Goal: Subscribe to service/newsletter

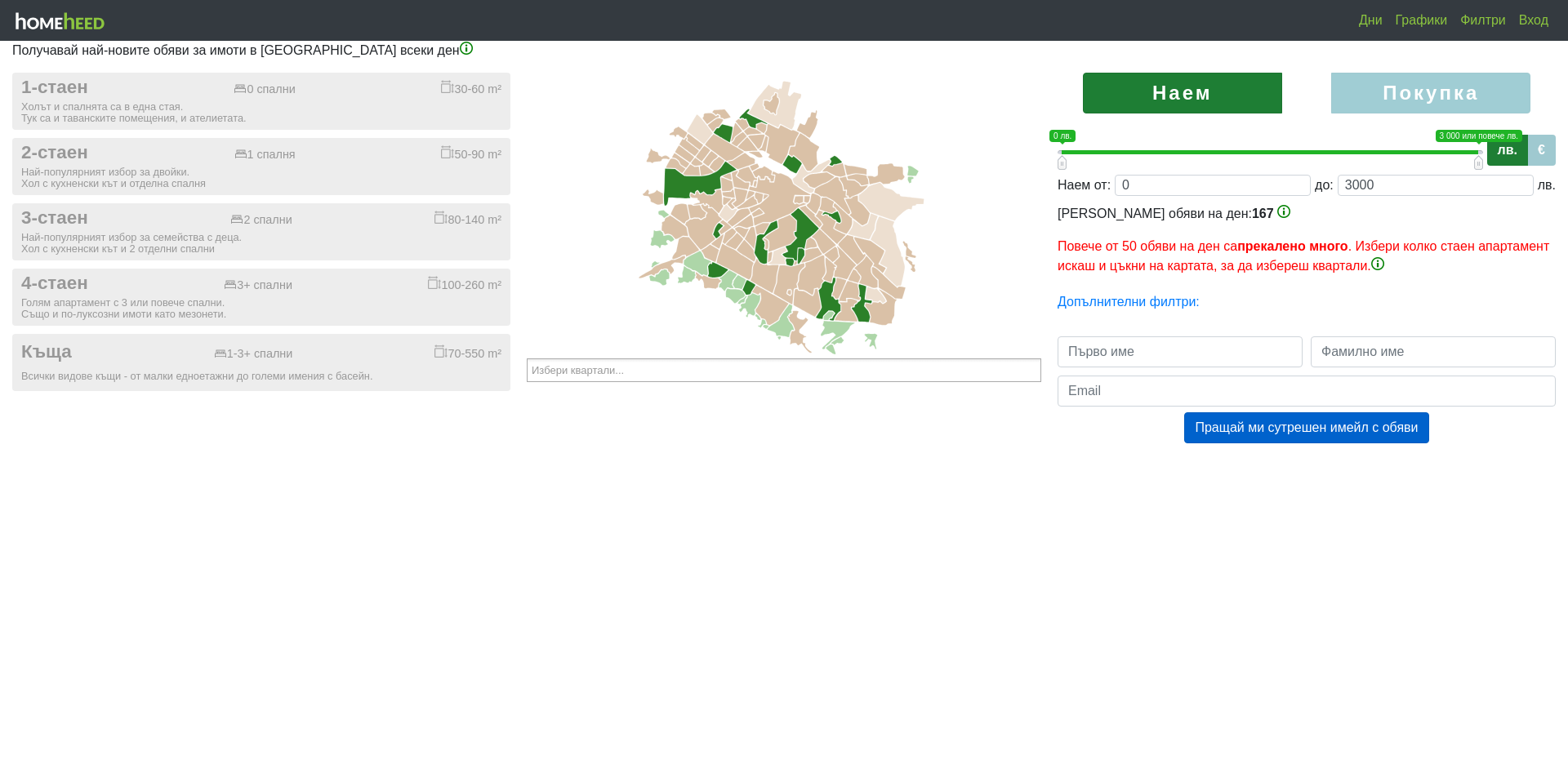
click at [1435, 107] on label "Покупка" at bounding box center [1430, 93] width 200 height 41
radio input "true"
type input "0;2000000"
type input "2000000"
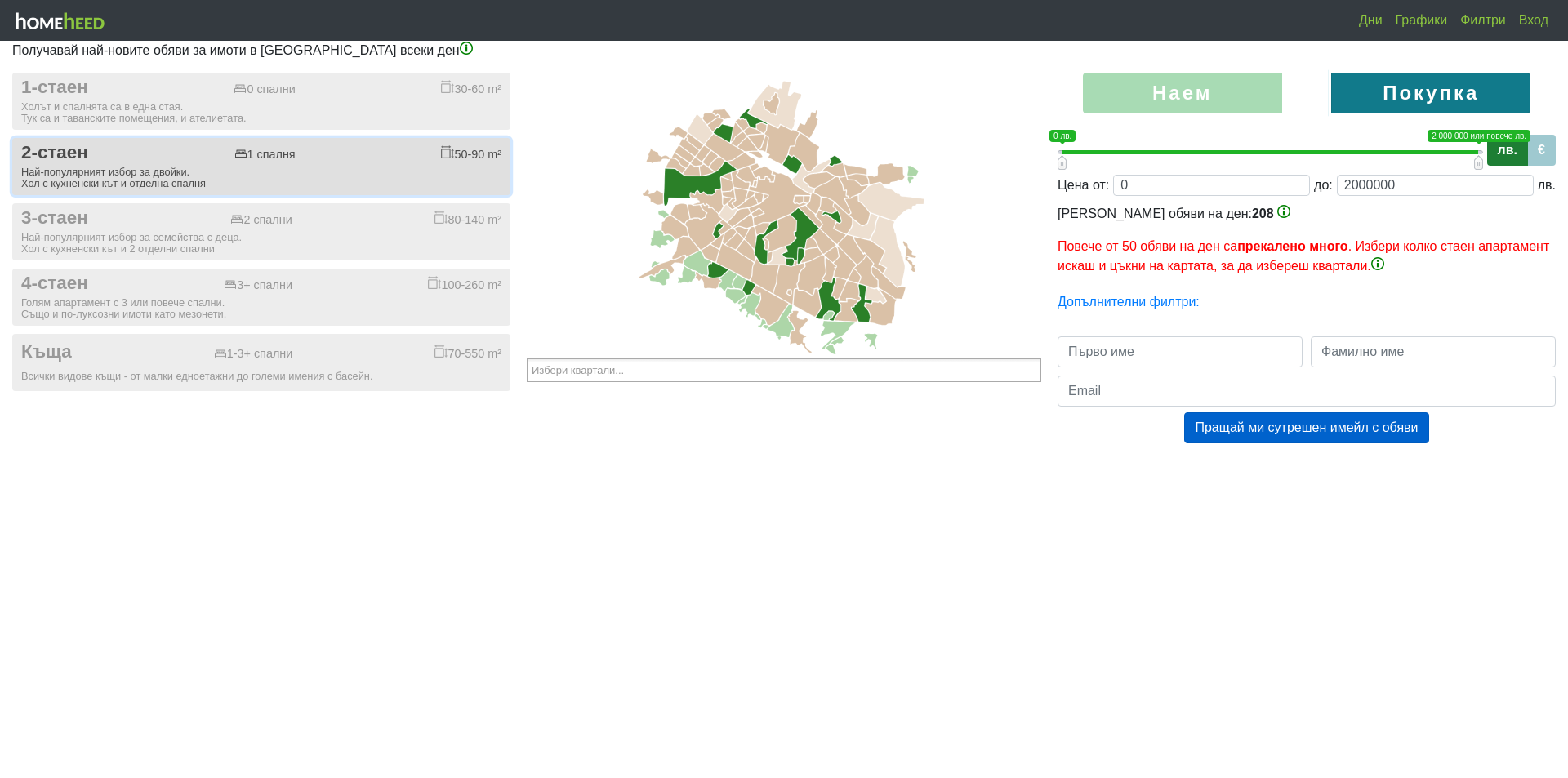
click at [111, 156] on div "2-стаен 1 спалня 50-90 m²" at bounding box center [261, 153] width 480 height 22
checkbox input "true"
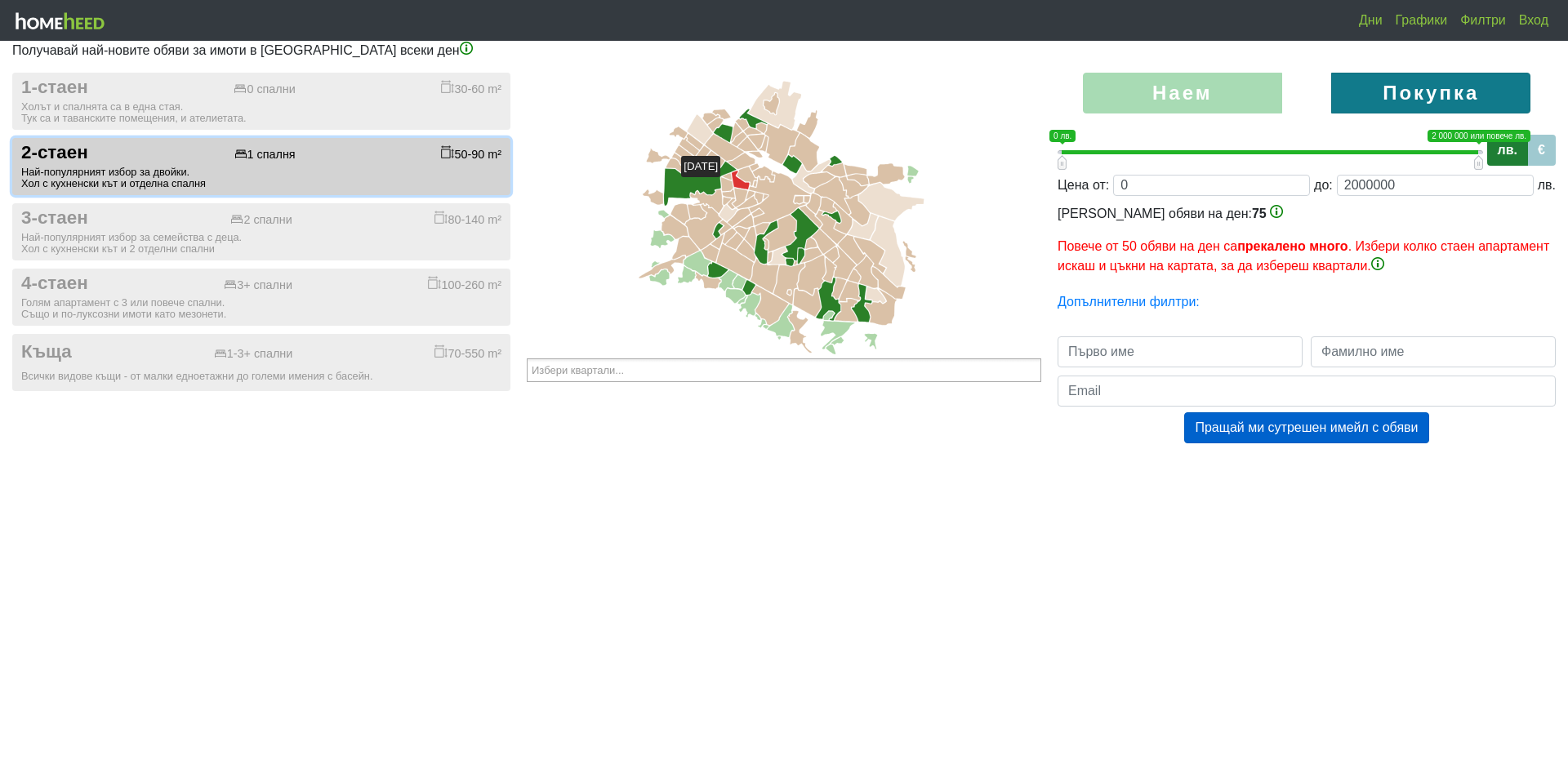
click at [738, 184] on icon at bounding box center [740, 180] width 18 height 19
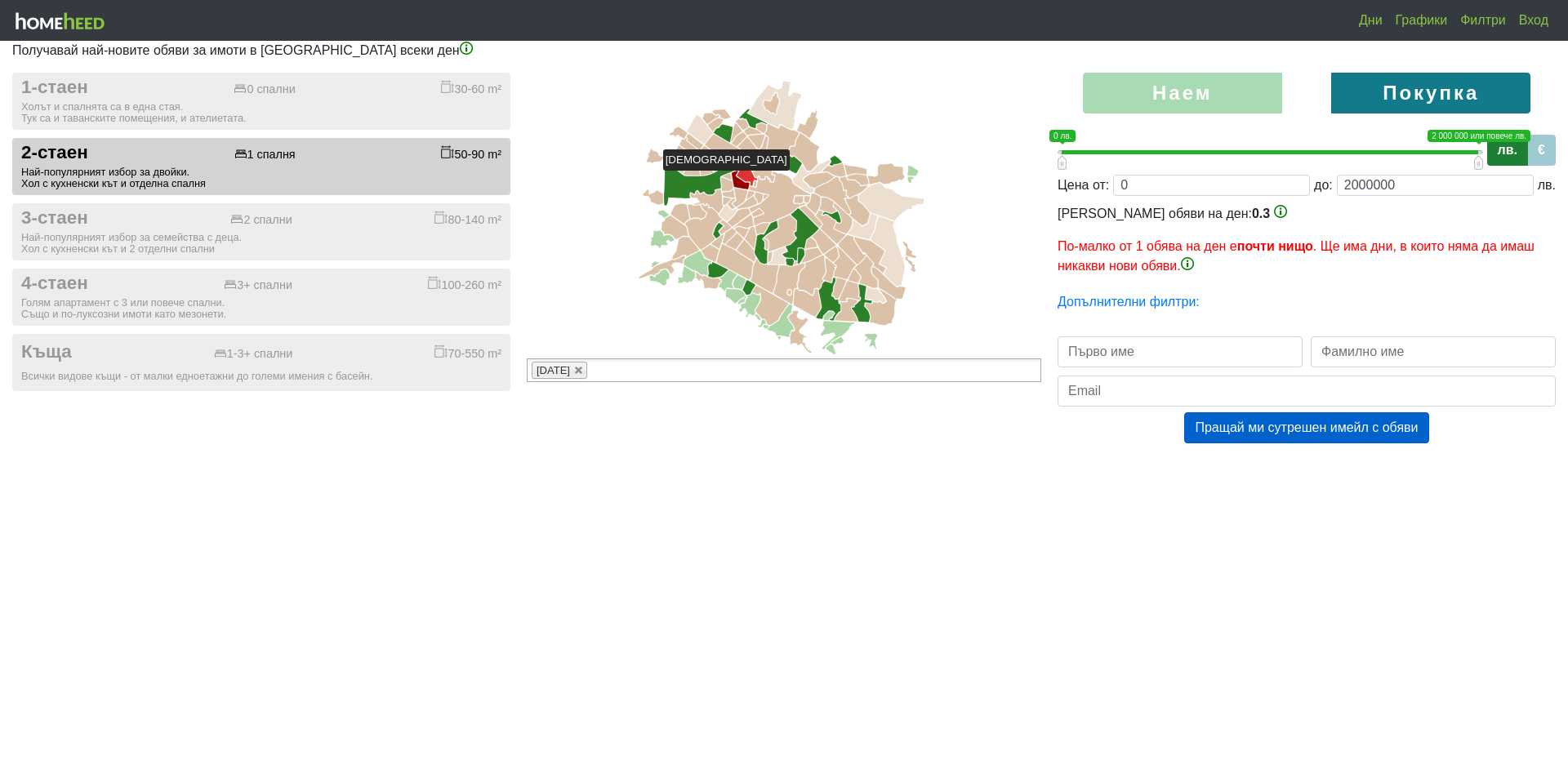
click at [745, 178] on icon at bounding box center [747, 176] width 20 height 20
click at [727, 187] on icon at bounding box center [727, 184] width 12 height 14
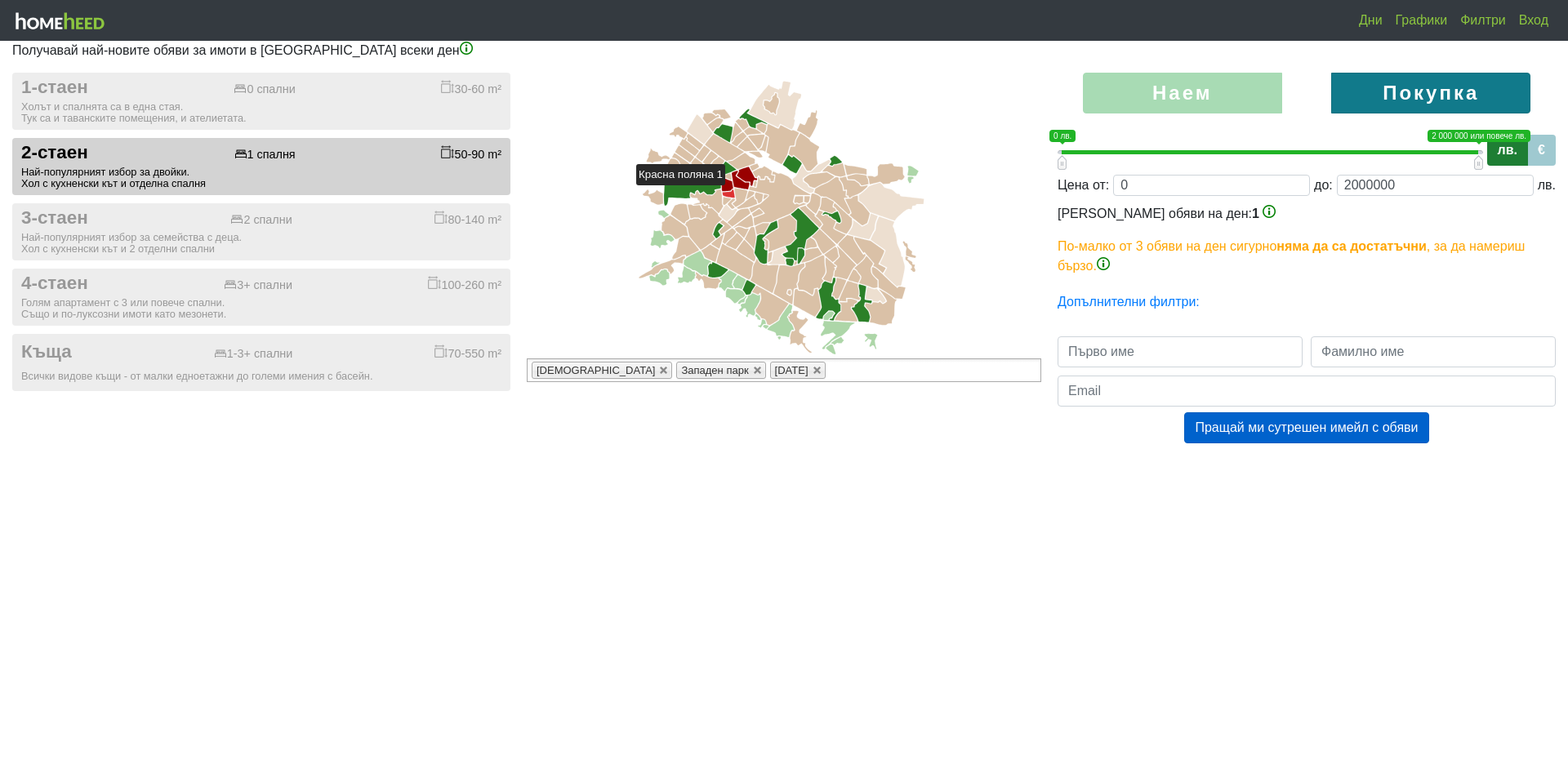
click at [732, 193] on icon at bounding box center [728, 194] width 12 height 8
click at [729, 195] on icon at bounding box center [728, 194] width 12 height 8
click at [727, 186] on icon at bounding box center [727, 184] width 12 height 14
click at [1537, 148] on label "€" at bounding box center [1542, 150] width 29 height 31
type input "0;1000000"
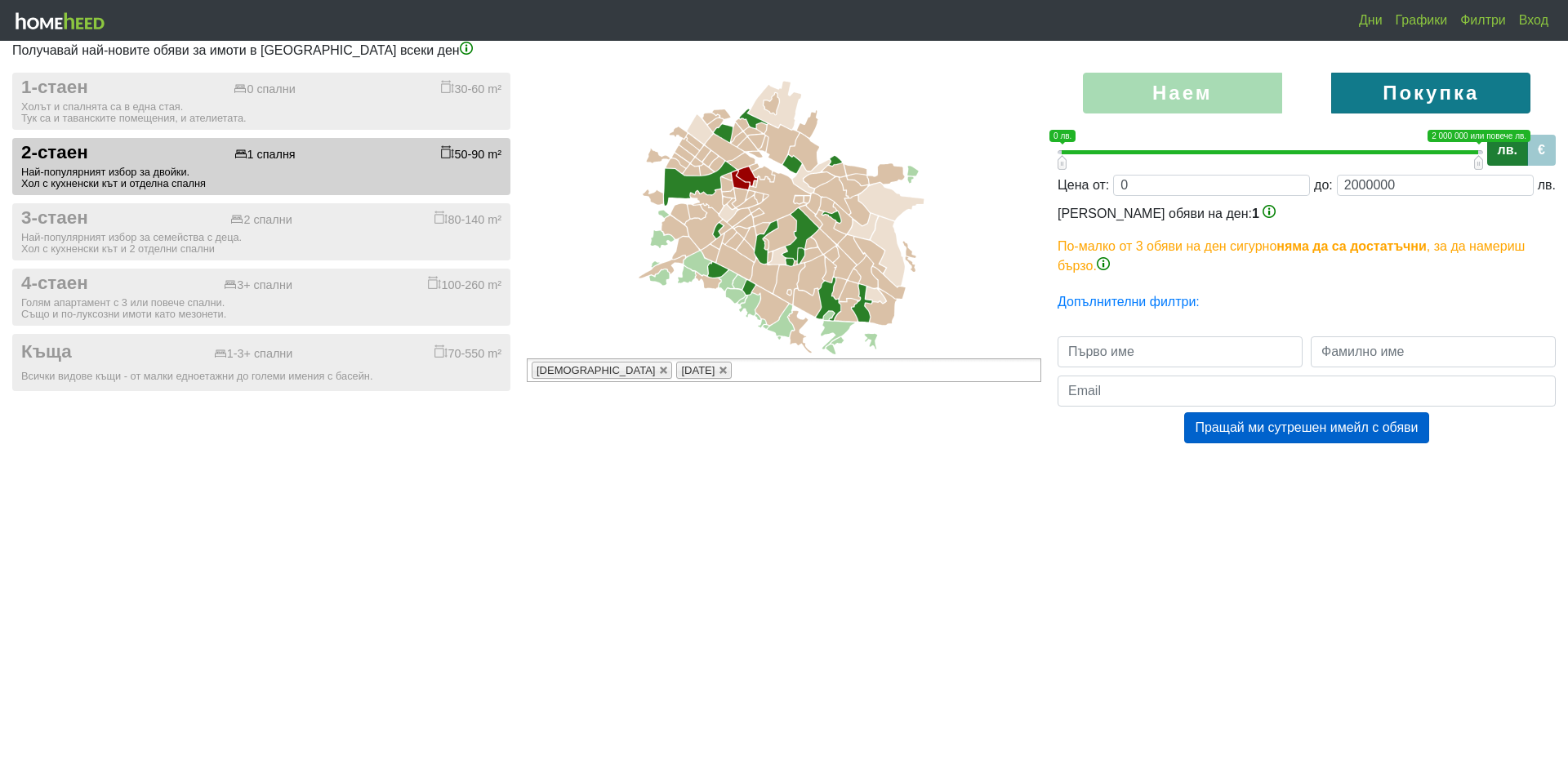
radio input "true"
type input "1000000"
click at [1183, 183] on input "0" at bounding box center [1208, 185] width 191 height 21
type input "1;1000000"
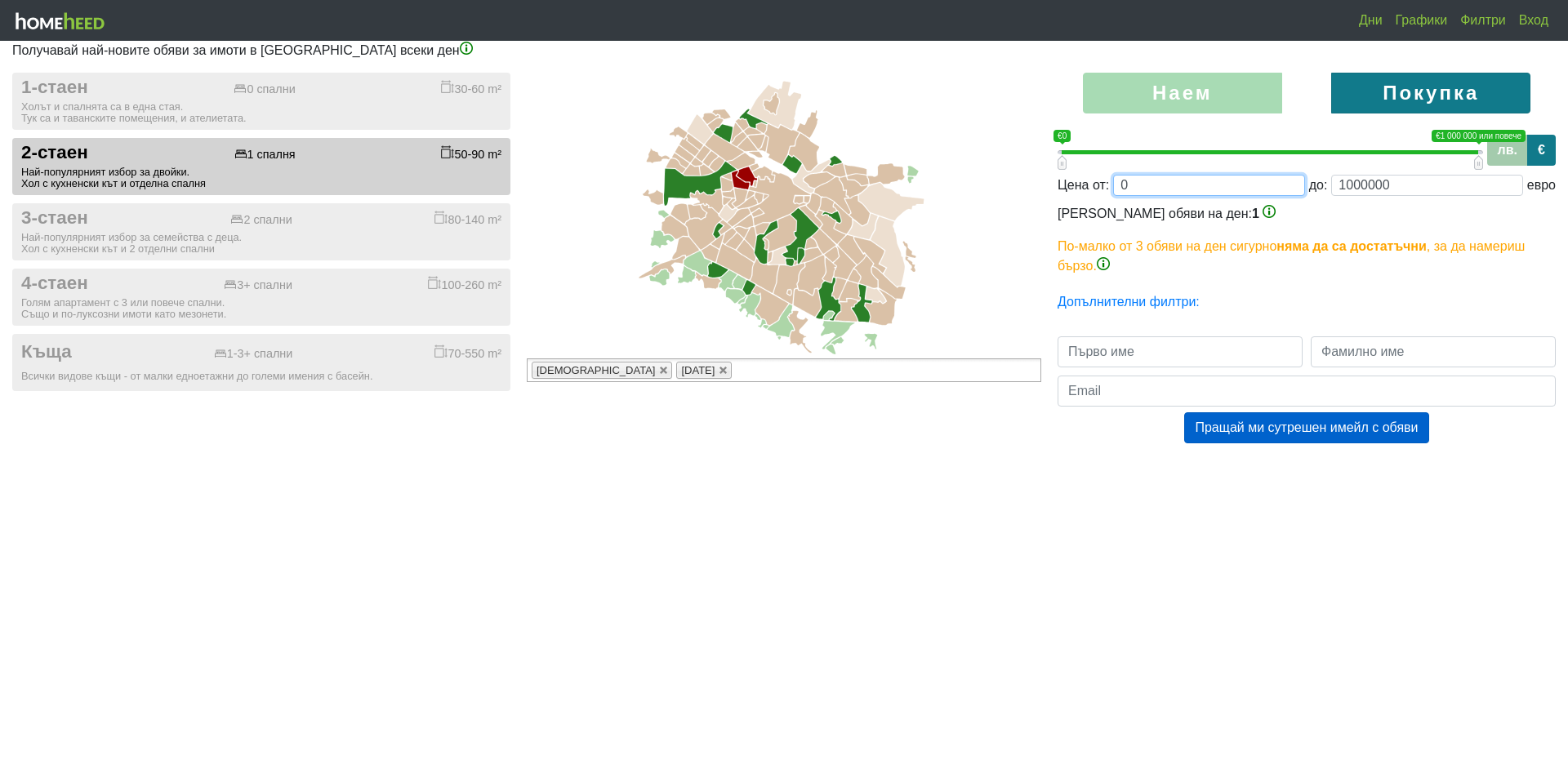
type input "1"
type input "12;1000000"
type input "12"
type input "120;1000000"
type input "120"
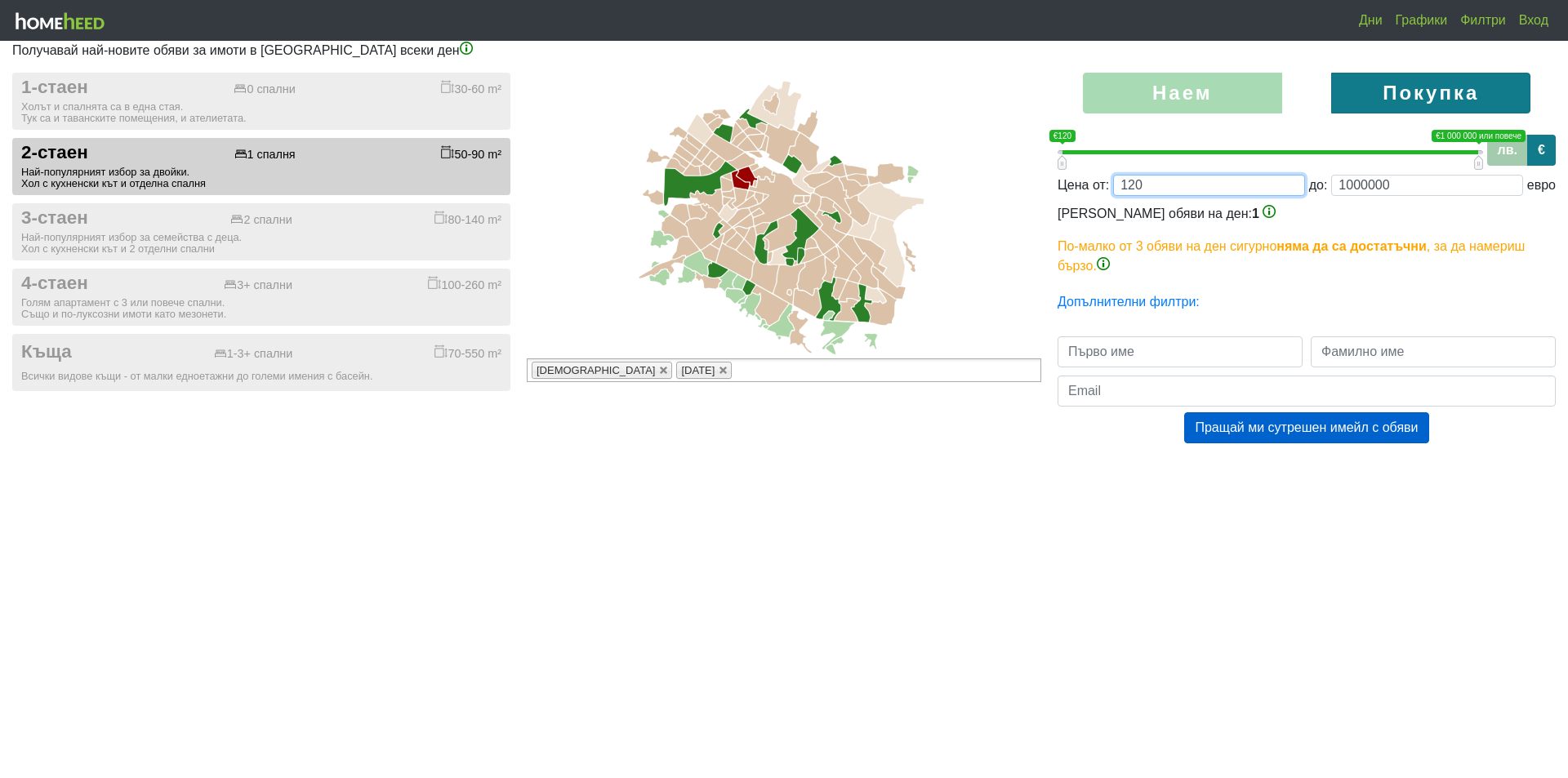
type input "1200;1000000"
type input "1200"
type input "12000;1000000"
type input "12000"
type input "120000;1000000"
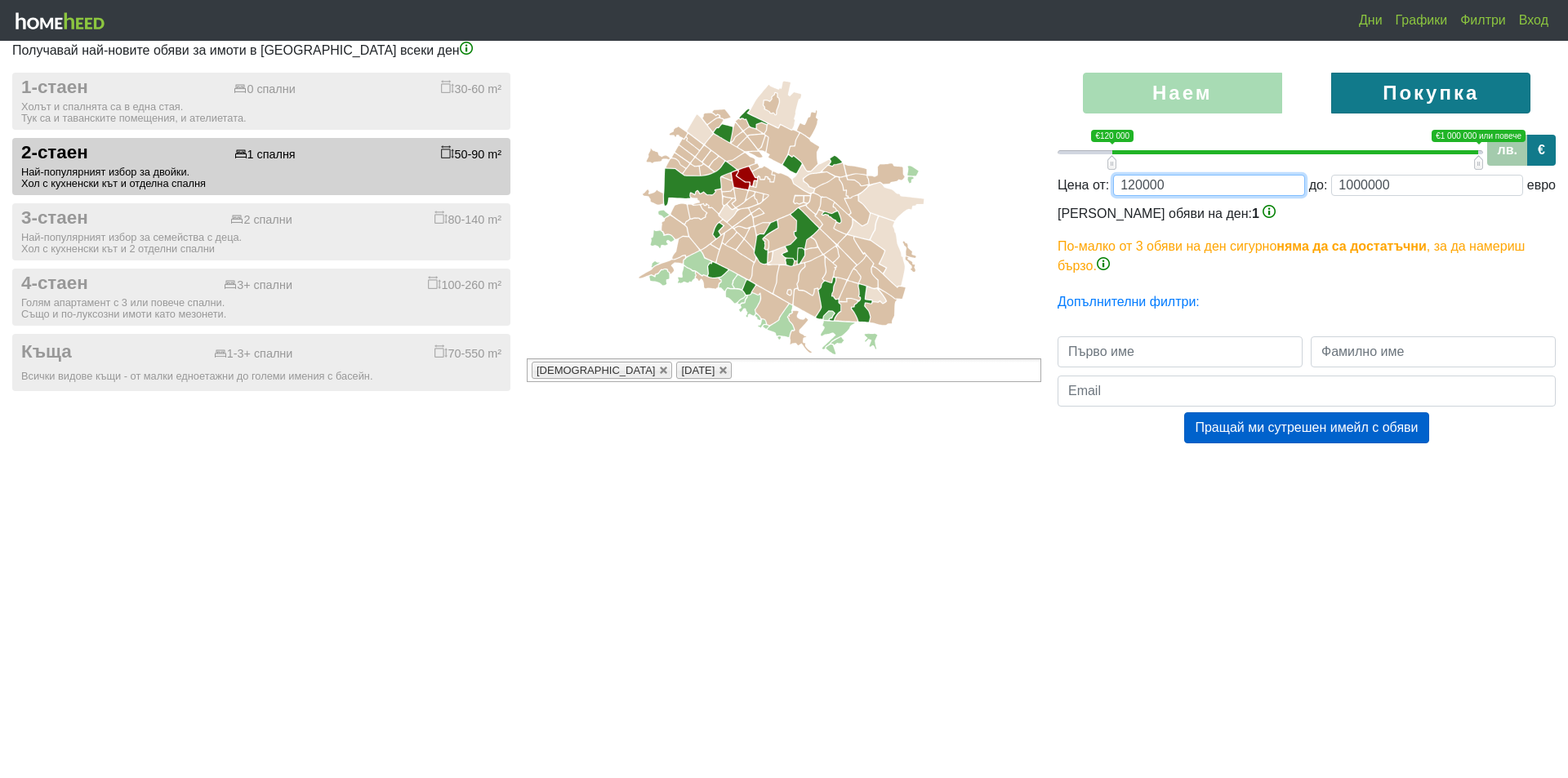
type input "120000"
drag, startPoint x: 1406, startPoint y: 185, endPoint x: 1269, endPoint y: 183, distance: 137.0
click at [1270, 183] on div "Цена от: 120000 до: 1000000 евро" at bounding box center [1306, 185] width 498 height 21
type input "25000"
type input "120000;250000"
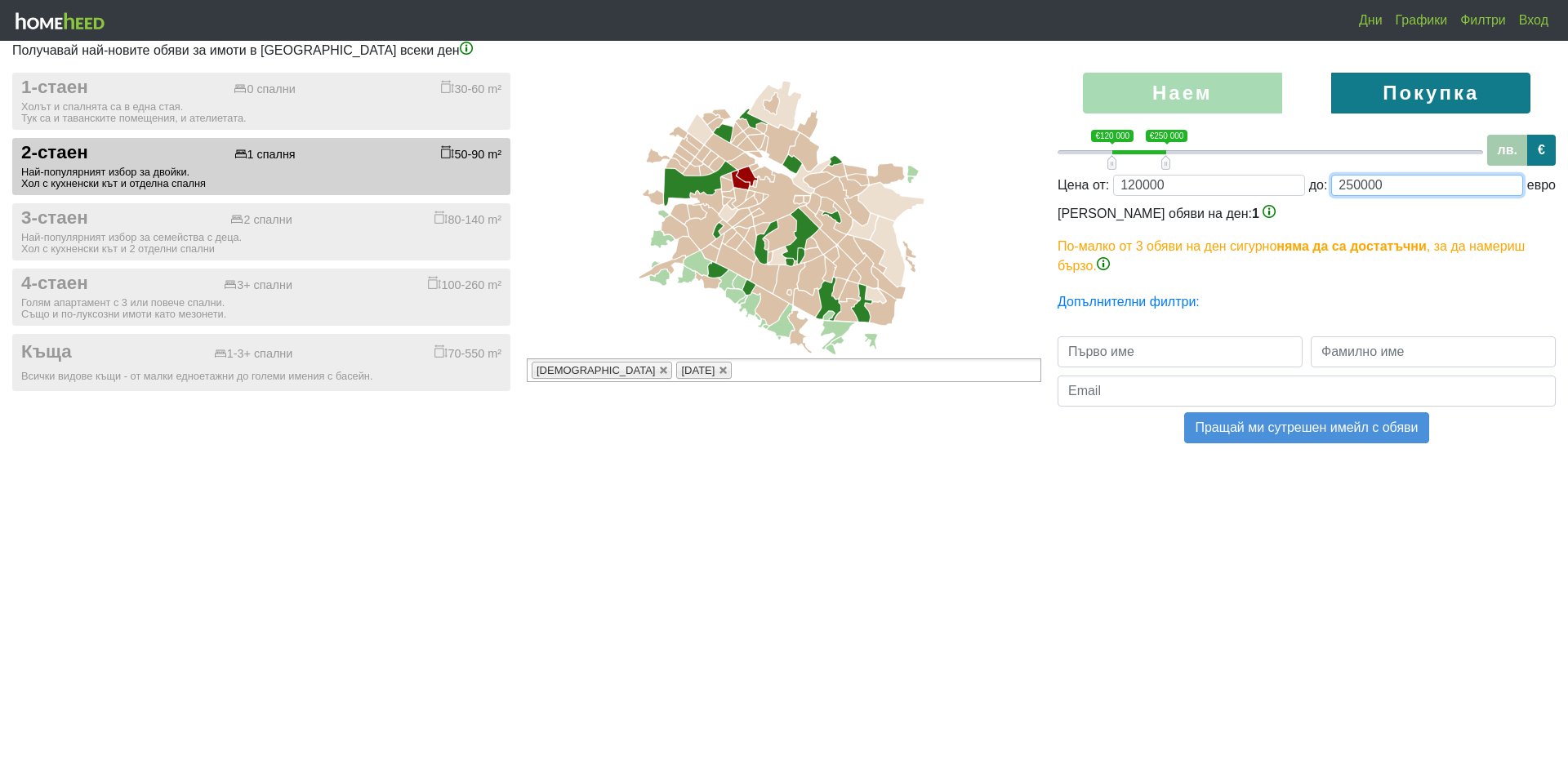
type input "250000"
click at [1363, 431] on button "Пращай ми сутрешен имейл с обяви" at bounding box center [1306, 427] width 244 height 31
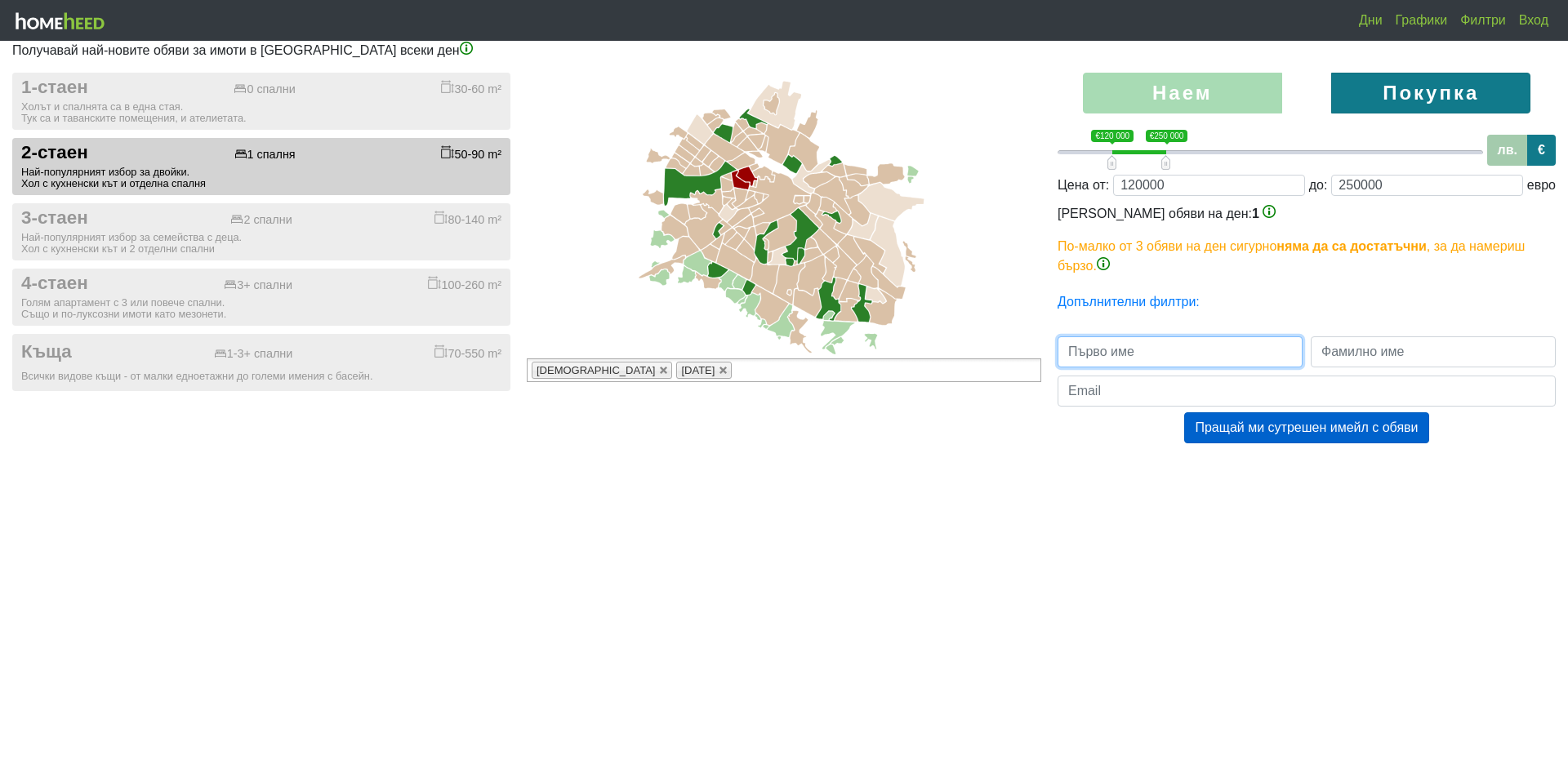
click at [1136, 347] on input "text" at bounding box center [1180, 352] width 245 height 31
type input "Радослав"
click at [1402, 335] on div "Наем [GEOGRAPHIC_DATA] 0 1 €120 000 €250 000 €120 000 — €250 000 120000;250000 …" at bounding box center [1306, 274] width 522 height 403
click at [1405, 347] on input "text" at bounding box center [1433, 352] width 245 height 31
type input "[PERSON_NAME]"
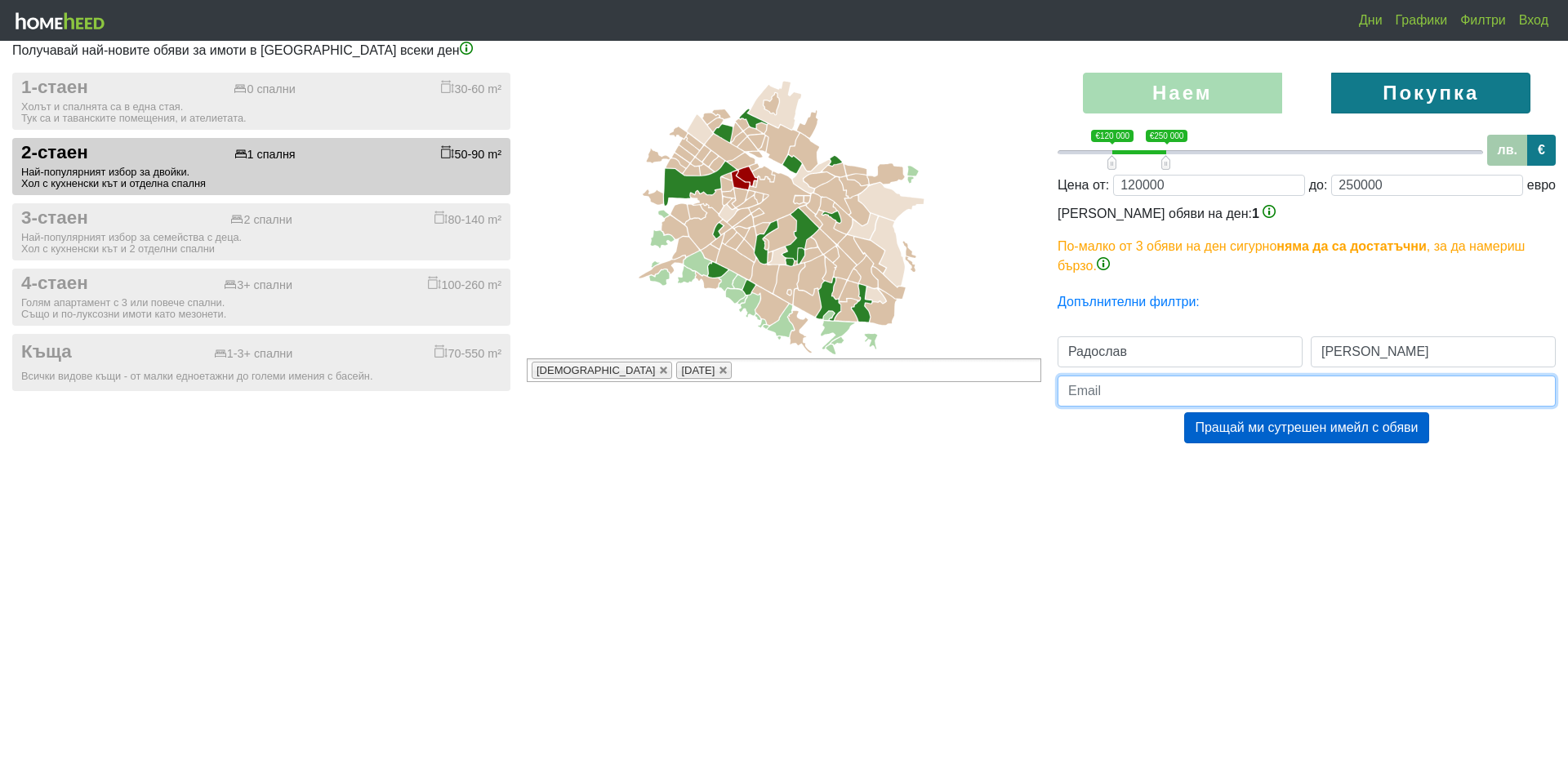
click at [1179, 386] on input "email" at bounding box center [1306, 391] width 498 height 31
type input "[EMAIL_ADDRESS][DOMAIN_NAME]"
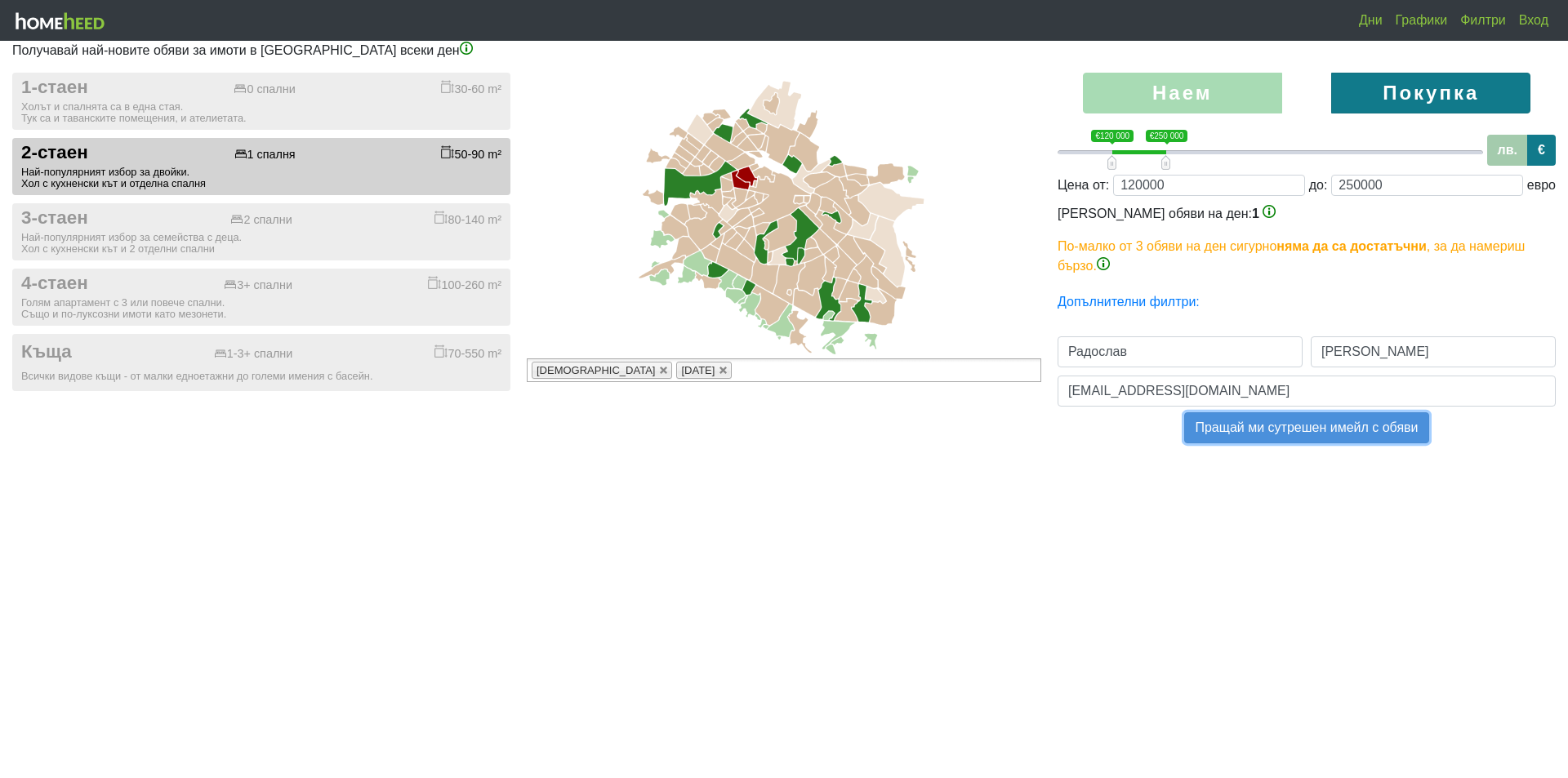
click at [1283, 433] on button "Пращай ми сутрешен имейл с обяви" at bounding box center [1306, 427] width 244 height 31
